Goal: Task Accomplishment & Management: Use online tool/utility

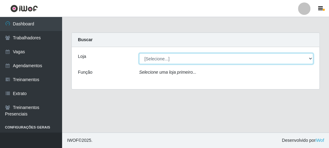
click at [171, 57] on select "[Selecione...] FrigoMaster" at bounding box center [226, 58] width 174 height 11
click at [170, 58] on select "[Selecione...] FrigoMaster" at bounding box center [226, 58] width 174 height 11
select select "392"
click at [139, 53] on select "[Selecione...] FrigoMaster" at bounding box center [226, 58] width 174 height 11
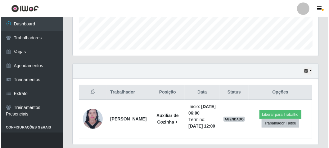
scroll to position [203, 0]
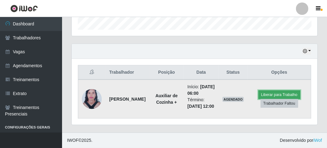
click at [264, 91] on button "Liberar para Trabalho" at bounding box center [279, 95] width 42 height 9
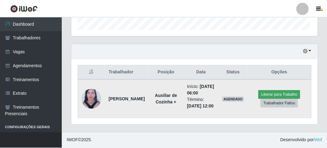
scroll to position [128, 243]
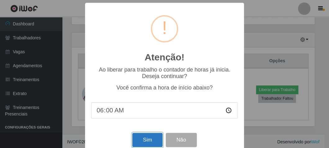
click at [142, 144] on button "Sim" at bounding box center [147, 140] width 30 height 15
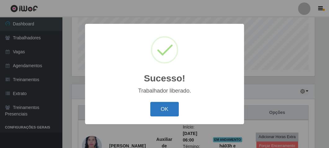
click at [165, 108] on button "OK" at bounding box center [164, 109] width 29 height 15
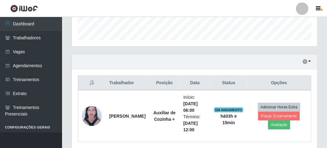
scroll to position [203, 0]
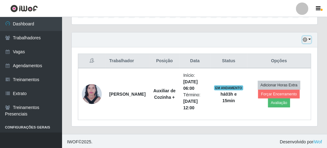
click at [305, 40] on icon "button" at bounding box center [305, 40] width 4 height 4
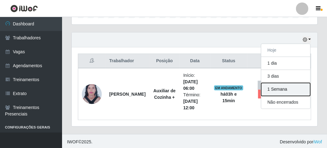
click at [274, 85] on button "1 Semana" at bounding box center [285, 89] width 49 height 13
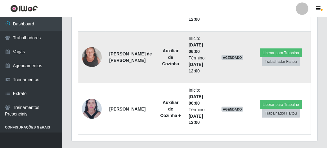
scroll to position [514, 0]
